Goal: Information Seeking & Learning: Learn about a topic

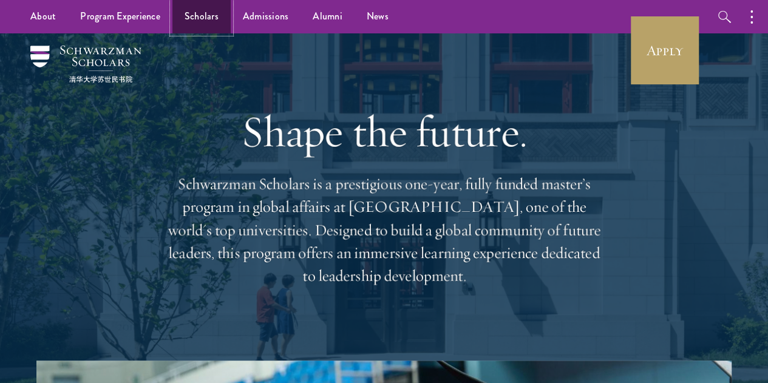
click at [205, 20] on link "Scholars" at bounding box center [201, 16] width 58 height 33
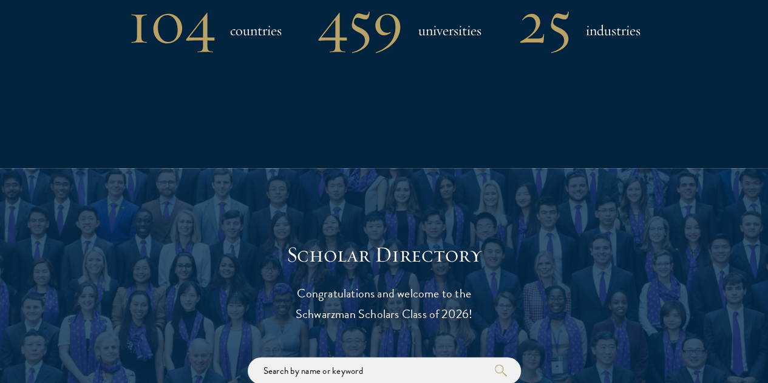
scroll to position [1419, 0]
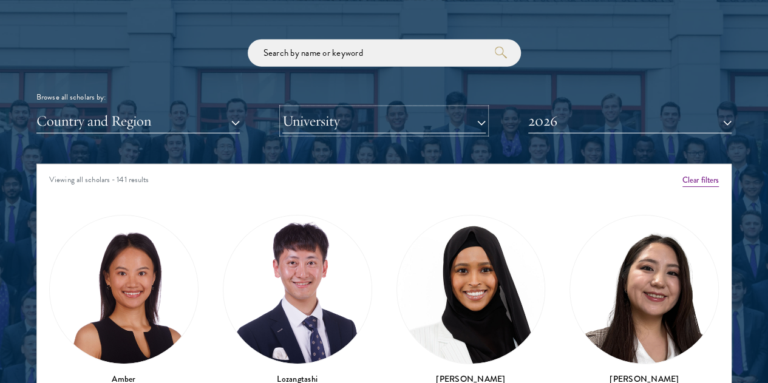
click at [389, 109] on button "University" at bounding box center [383, 121] width 203 height 25
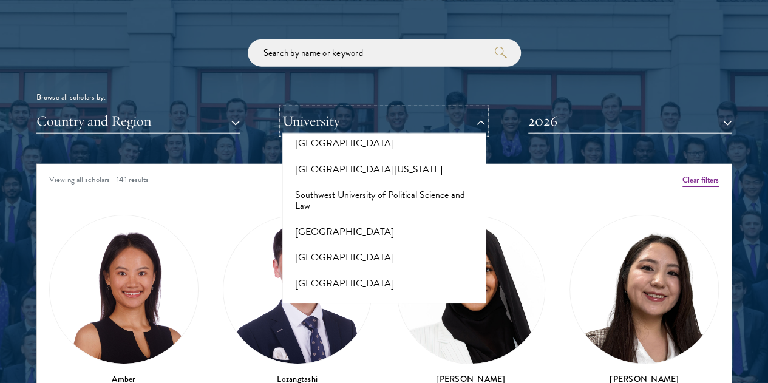
scroll to position [7137, 0]
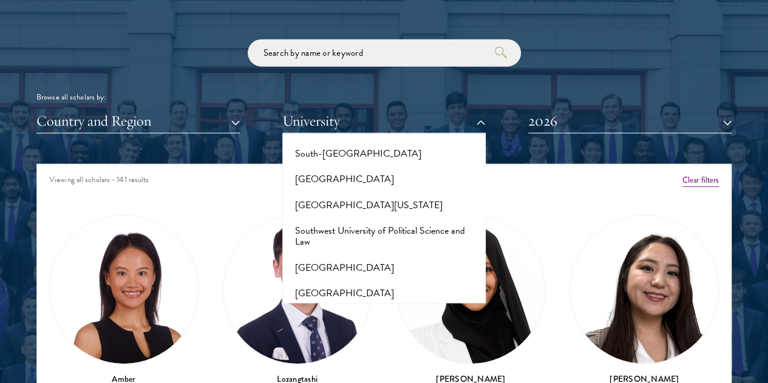
click at [379, 307] on button "Stanford University" at bounding box center [384, 319] width 196 height 25
